Goal: Transaction & Acquisition: Purchase product/service

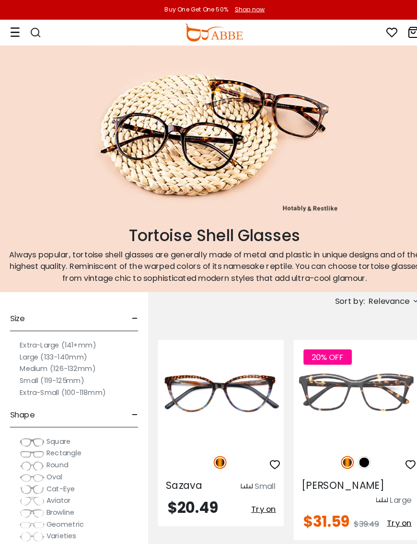
scroll to position [3, 0]
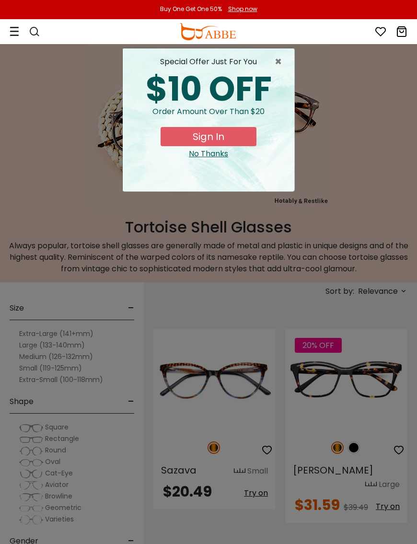
click at [280, 61] on span "×" at bounding box center [281, 62] width 12 height 12
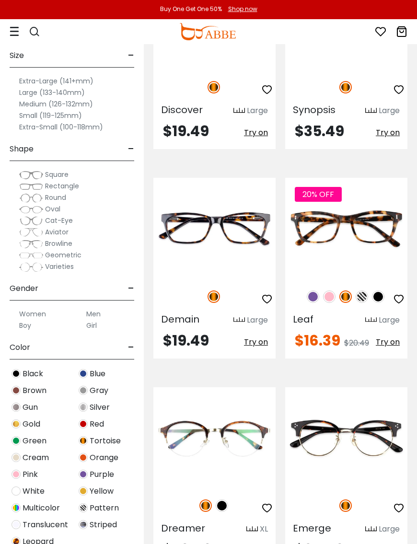
scroll to position [1861, 0]
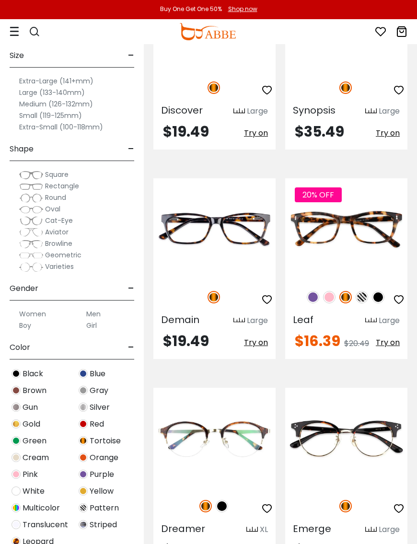
click at [0, 0] on img at bounding box center [0, 0] width 0 height 0
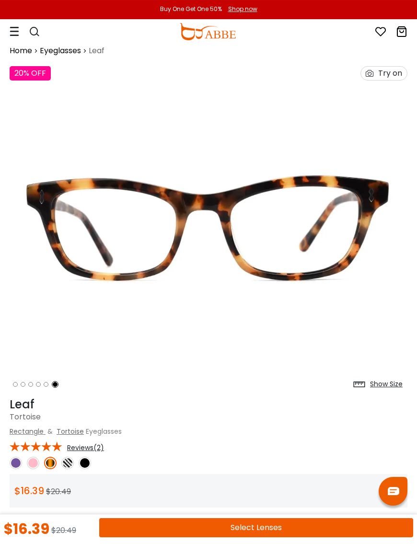
scroll to position [9, 0]
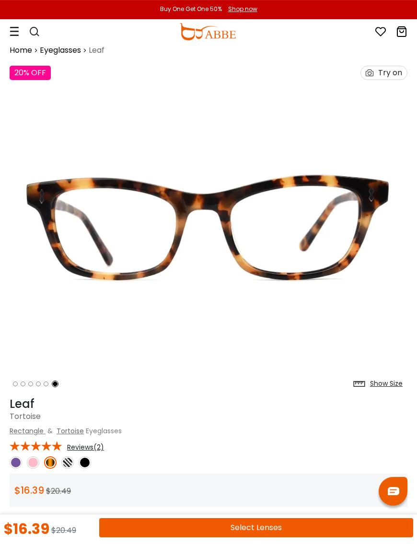
click at [35, 463] on img at bounding box center [33, 462] width 12 height 12
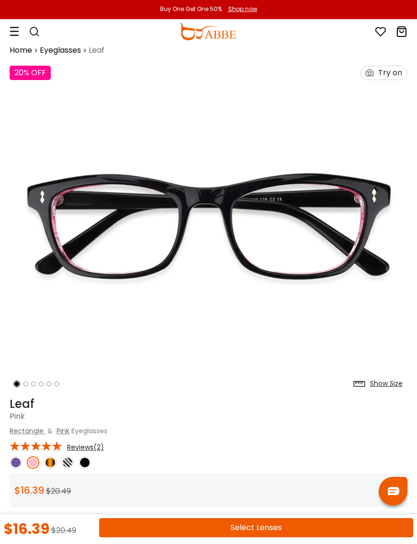
click at [18, 458] on img at bounding box center [16, 462] width 12 height 12
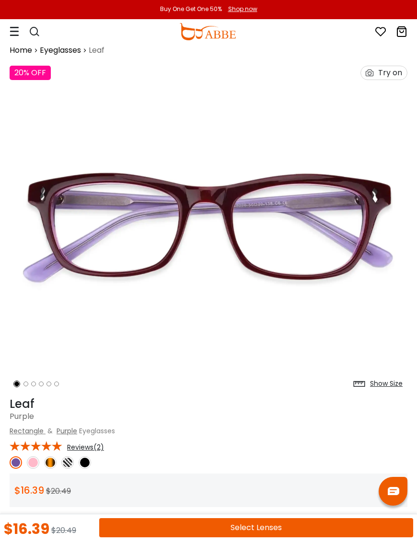
click at [54, 459] on img at bounding box center [50, 462] width 12 height 12
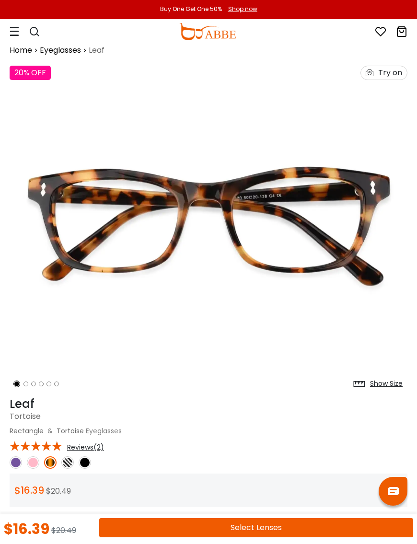
click at [69, 463] on img at bounding box center [67, 462] width 12 height 12
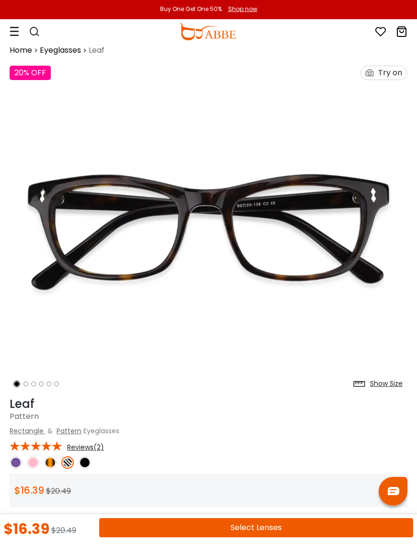
click at [87, 459] on img at bounding box center [85, 462] width 12 height 12
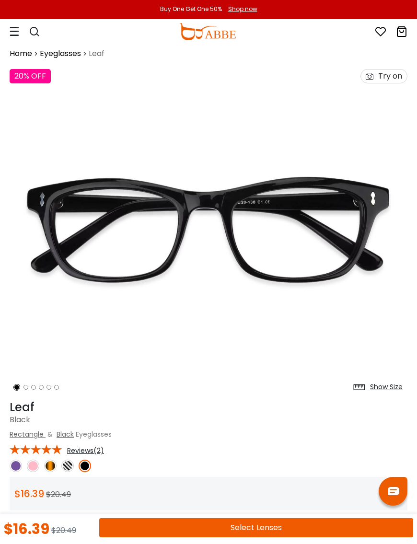
scroll to position [0, 0]
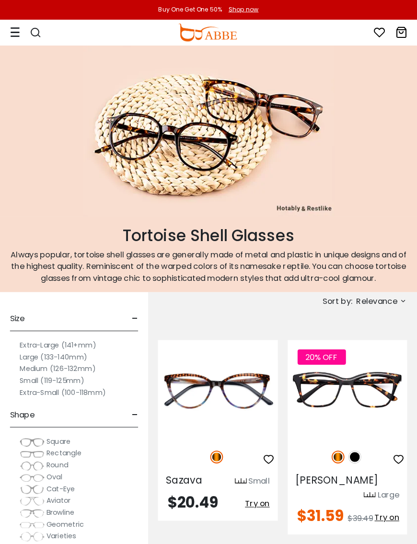
scroll to position [3, 0]
